Goal: Task Accomplishment & Management: Complete application form

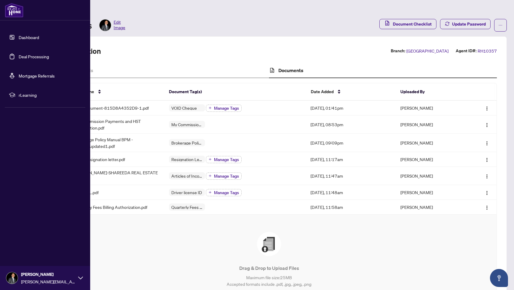
click at [27, 37] on link "Dashboard" at bounding box center [29, 37] width 20 height 5
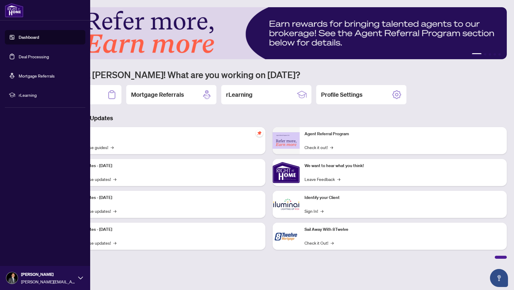
click at [28, 57] on link "Deal Processing" at bounding box center [34, 56] width 30 height 5
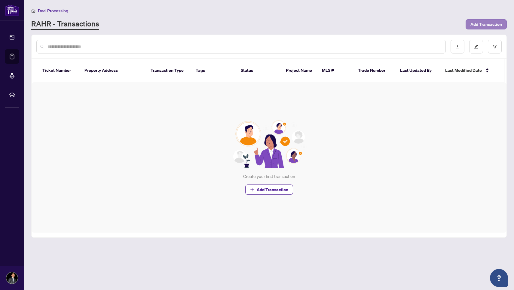
click at [484, 26] on span "Add Transaction" at bounding box center [487, 25] width 32 height 10
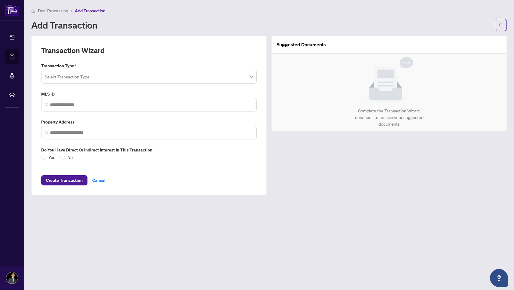
click at [71, 80] on input "search" at bounding box center [146, 77] width 203 height 13
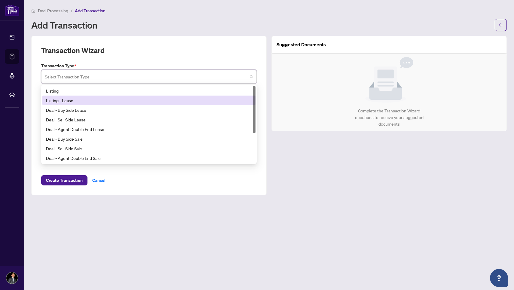
click at [67, 101] on div "Listing - Lease" at bounding box center [149, 100] width 206 height 7
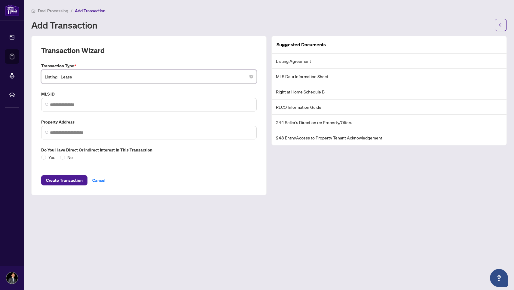
click at [85, 63] on label "Transaction Type *" at bounding box center [149, 66] width 216 height 7
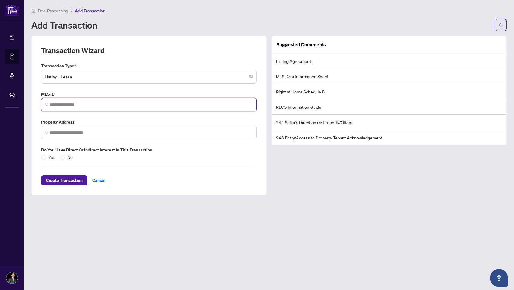
click at [65, 104] on input "search" at bounding box center [151, 105] width 203 height 6
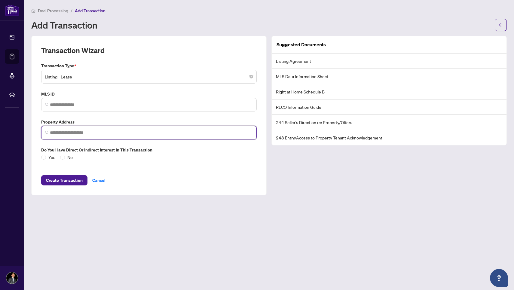
click at [63, 130] on input "search" at bounding box center [151, 133] width 203 height 6
type input "*"
click at [95, 134] on input "**********" at bounding box center [151, 133] width 203 height 6
type input "**********"
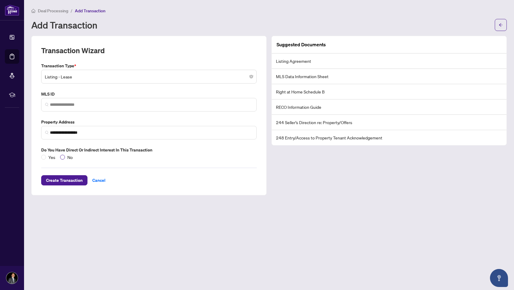
click at [68, 157] on span "No" at bounding box center [70, 157] width 10 height 7
click at [71, 179] on span "Create Transaction" at bounding box center [64, 181] width 37 height 10
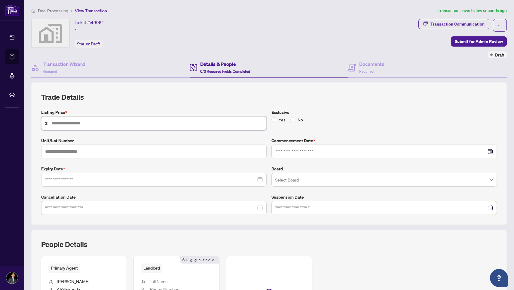
click at [88, 123] on input "text" at bounding box center [156, 123] width 211 height 7
type input "*****"
click at [75, 154] on input "text" at bounding box center [154, 152] width 226 height 14
click at [73, 182] on div at bounding box center [154, 180] width 226 height 14
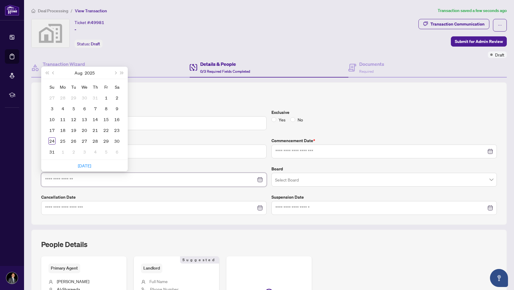
click at [73, 181] on input at bounding box center [150, 180] width 211 height 7
type input "**********"
click at [135, 34] on div "Ticket #: 49981 - Status: Draft" at bounding box center [223, 33] width 385 height 29
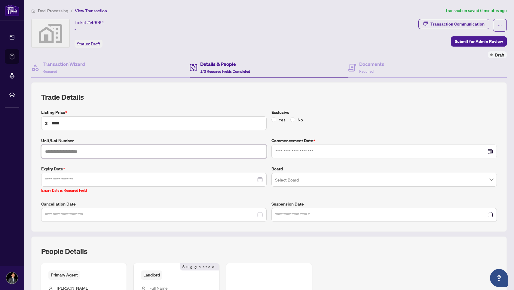
click at [66, 152] on input "text" at bounding box center [154, 152] width 226 height 14
click at [62, 181] on input at bounding box center [150, 180] width 211 height 7
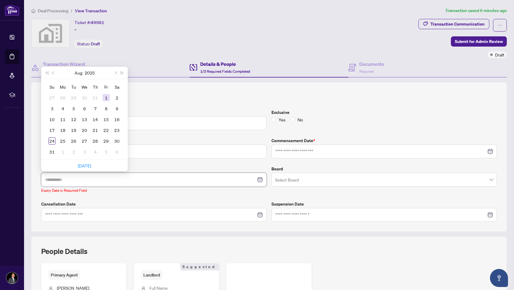
type input "**********"
click at [115, 73] on span "Next month (PageDown)" at bounding box center [115, 72] width 3 height 3
type input "**********"
click at [85, 96] on div "1" at bounding box center [84, 97] width 7 height 7
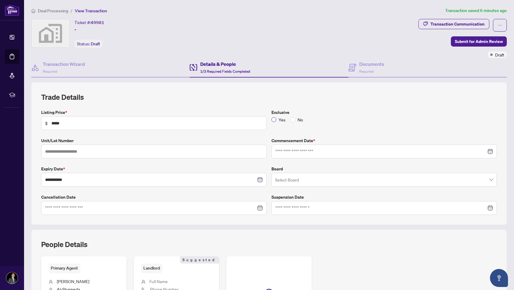
click at [276, 119] on span at bounding box center [274, 119] width 5 height 5
click at [291, 151] on input at bounding box center [381, 151] width 211 height 7
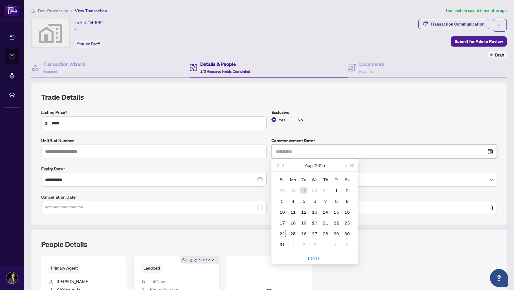
type input "**********"
click at [318, 223] on div "20" at bounding box center [314, 222] width 7 height 7
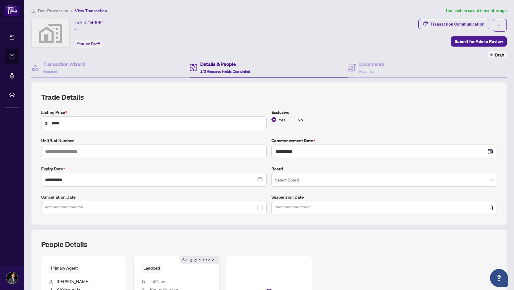
click at [289, 178] on input "search" at bounding box center [381, 180] width 213 height 13
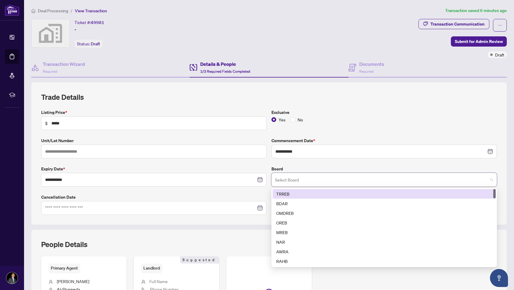
click at [284, 193] on div "TRREB" at bounding box center [384, 194] width 216 height 7
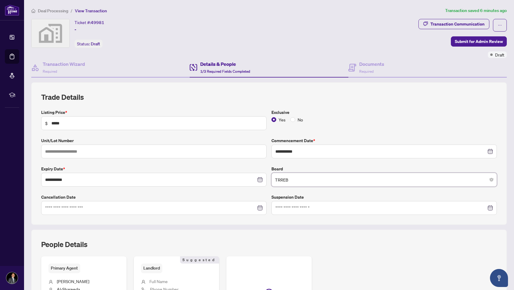
click at [294, 162] on div "**********" at bounding box center [269, 162] width 461 height 106
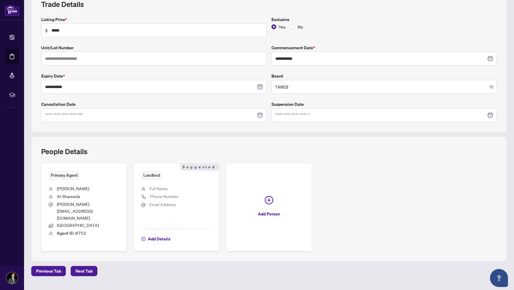
scroll to position [92, 0]
click at [74, 194] on span "Al-Shareeda" at bounding box center [68, 196] width 23 height 5
click at [153, 235] on span "Add Details" at bounding box center [159, 240] width 23 height 10
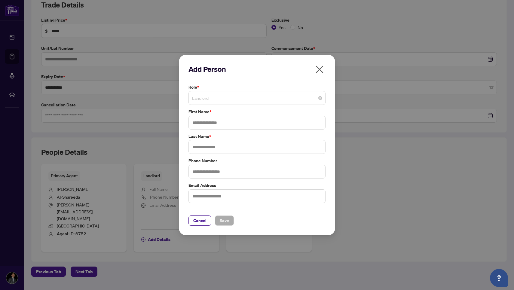
click at [203, 100] on span "Landlord" at bounding box center [257, 97] width 130 height 11
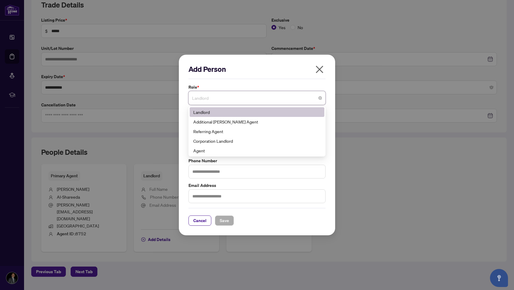
click at [204, 114] on div "Landlord" at bounding box center [257, 112] width 128 height 7
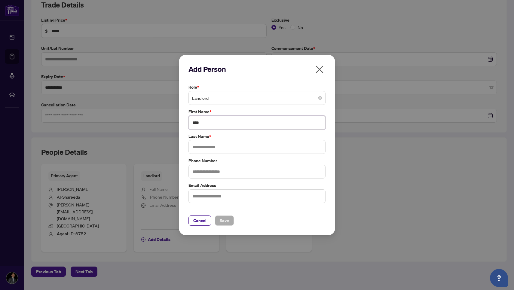
type input "****"
type input "******"
click at [224, 221] on span "Save" at bounding box center [224, 221] width 9 height 10
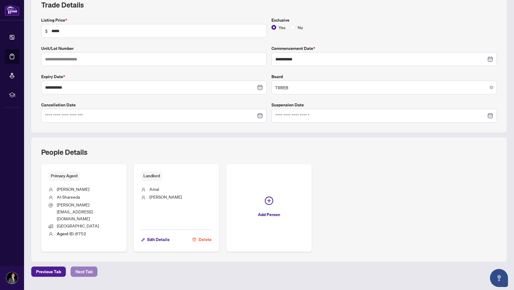
click at [84, 267] on span "Next Tab" at bounding box center [83, 272] width 17 height 10
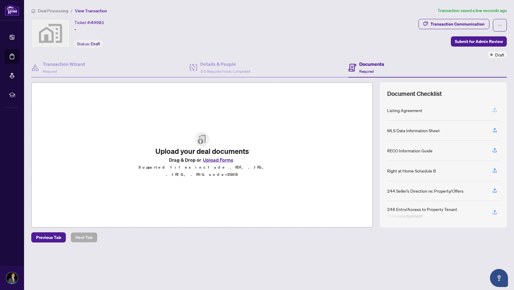
click at [496, 108] on icon "button" at bounding box center [494, 109] width 5 height 5
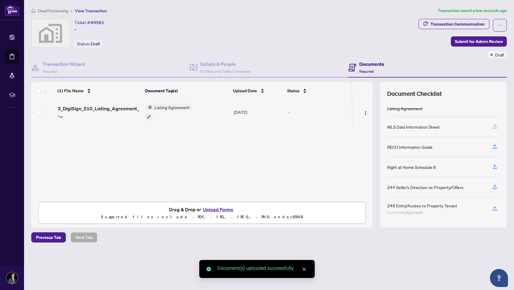
click at [497, 127] on icon "button" at bounding box center [494, 126] width 5 height 5
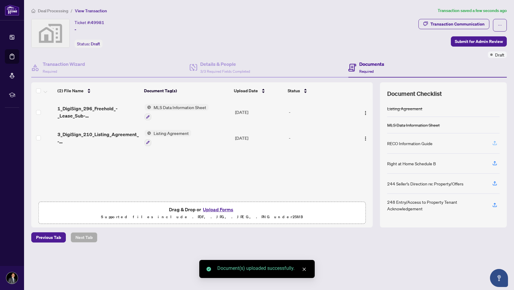
click at [495, 146] on span "button" at bounding box center [494, 144] width 5 height 10
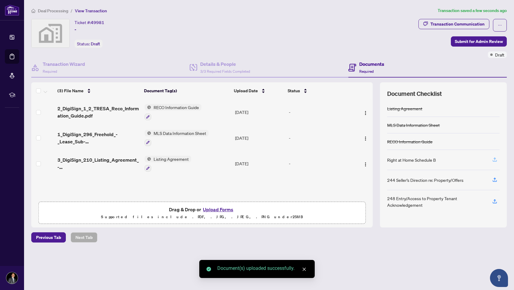
click at [494, 161] on icon "button" at bounding box center [494, 159] width 5 height 5
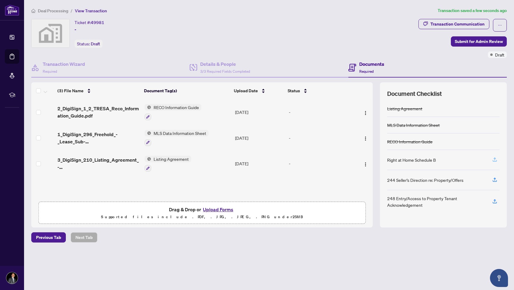
click at [498, 161] on button "button" at bounding box center [495, 160] width 10 height 10
click at [492, 43] on span "Submit for Admin Review" at bounding box center [479, 42] width 48 height 10
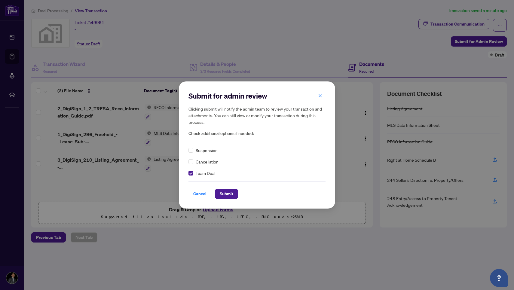
drag, startPoint x: 228, startPoint y: 196, endPoint x: 220, endPoint y: 153, distance: 42.7
click at [220, 153] on div "Submit for admin review Clicking submit will notify the admin team to review yo…" at bounding box center [257, 145] width 137 height 108
click at [225, 194] on span "Submit" at bounding box center [227, 194] width 14 height 10
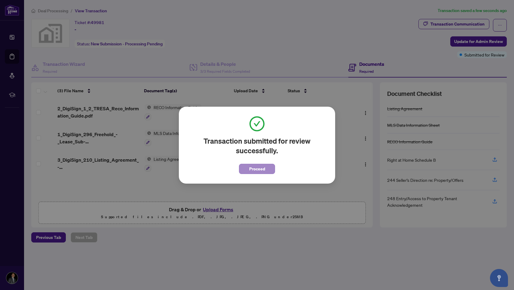
click at [254, 172] on span "Proceed" at bounding box center [257, 169] width 16 height 10
